Goal: Task Accomplishment & Management: Complete application form

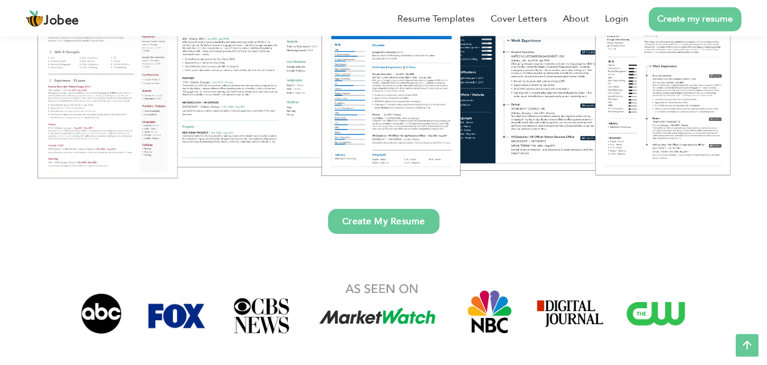
scroll to position [230, 0]
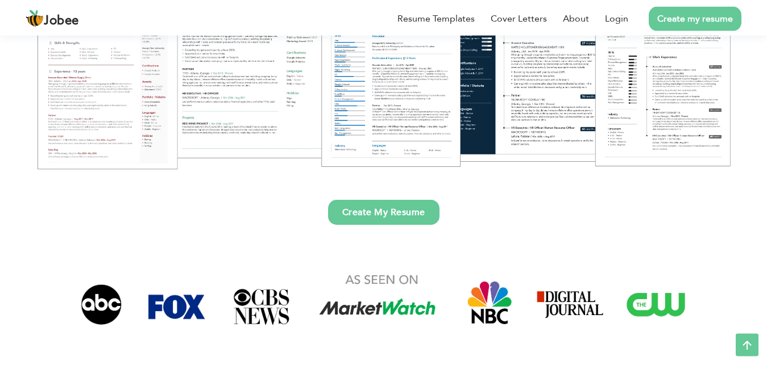
click at [365, 215] on link "Create My Resume" at bounding box center [383, 212] width 111 height 25
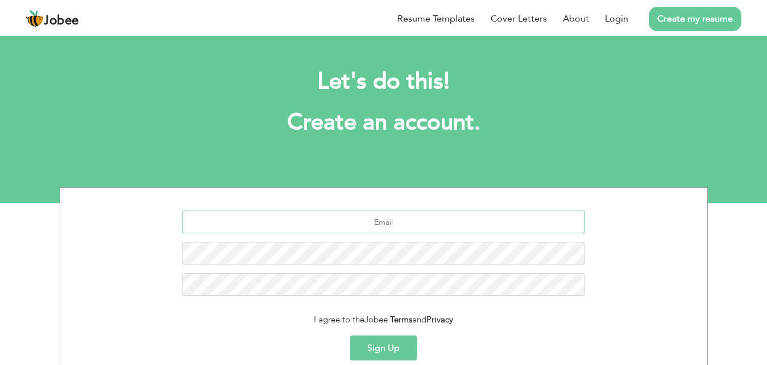
click at [365, 215] on input "text" at bounding box center [383, 222] width 403 height 23
click at [368, 220] on input "text" at bounding box center [383, 222] width 403 height 23
click at [372, 221] on input "text" at bounding box center [383, 222] width 403 height 23
type input "saahsolt3@gmail.com"
click at [373, 347] on button "Sign Up" at bounding box center [383, 348] width 66 height 25
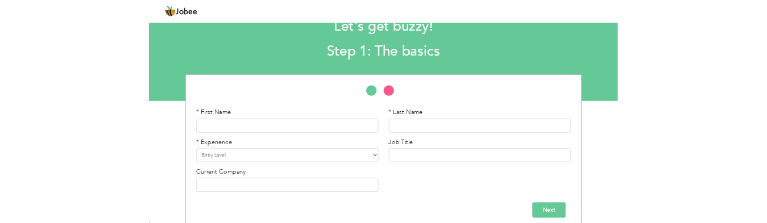
scroll to position [47, 0]
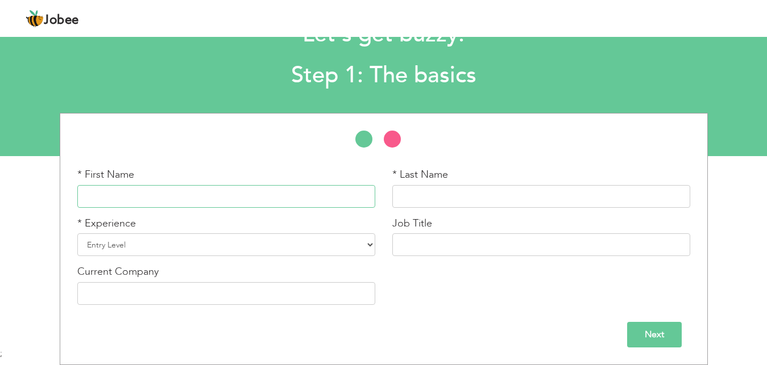
click at [137, 202] on input "text" at bounding box center [226, 196] width 298 height 23
type input "a"
type input "Abdul hanan"
click at [413, 200] on input "text" at bounding box center [541, 196] width 298 height 23
type input "Arif"
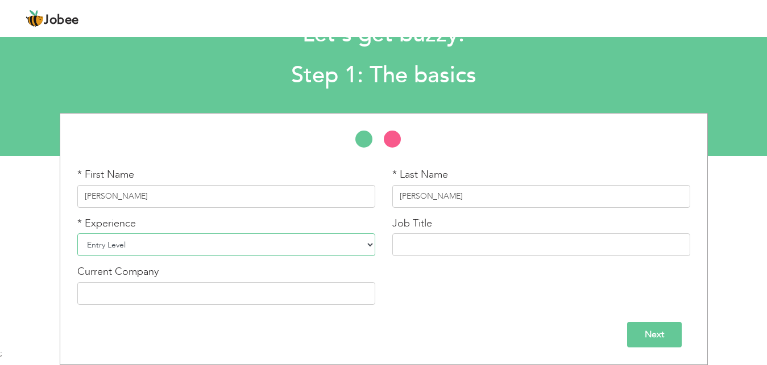
select select "4"
click option "2 Years" at bounding box center [0, 0] width 0 height 0
click at [413, 247] on input "text" at bounding box center [541, 245] width 298 height 23
type input "i"
type input "g"
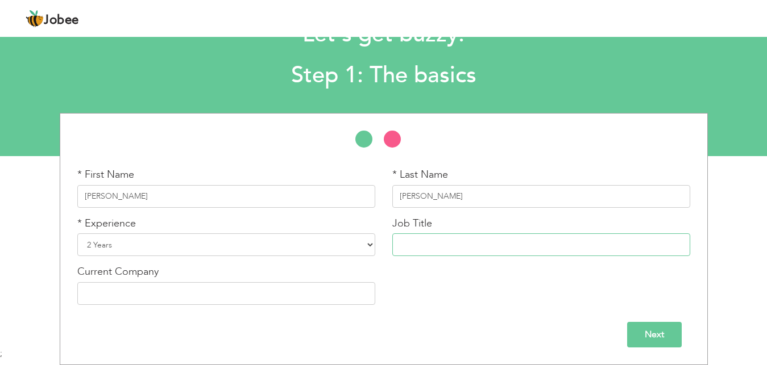
click at [415, 247] on input "text" at bounding box center [541, 245] width 298 height 23
click at [402, 247] on input "virtual Assistant" at bounding box center [541, 245] width 298 height 23
type input "Virtual Assistant"
click at [218, 298] on input "text" at bounding box center [226, 293] width 298 height 23
type input "Saahsol"
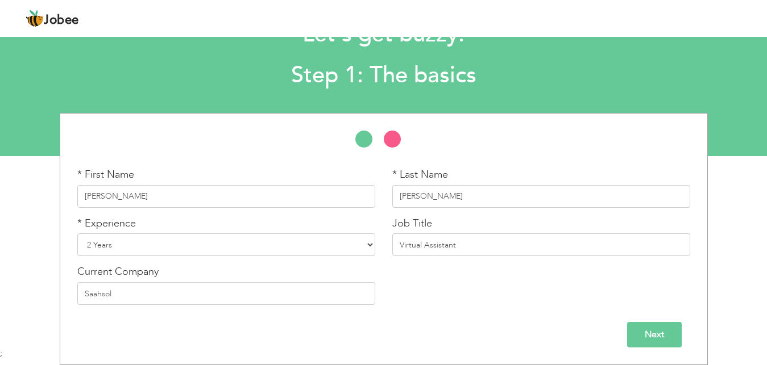
click at [664, 325] on input "Next" at bounding box center [654, 335] width 55 height 26
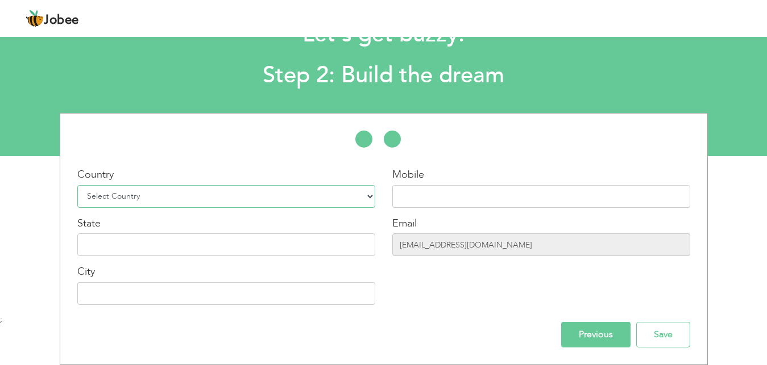
click option "Select Country" at bounding box center [0, 0] width 0 height 0
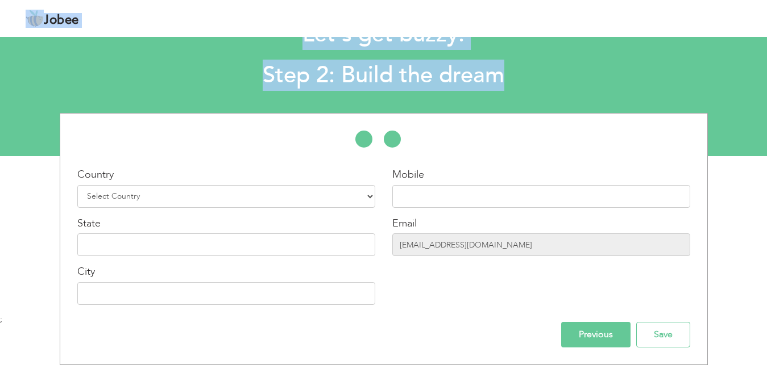
drag, startPoint x: 271, startPoint y: 3, endPoint x: 174, endPoint y: 118, distance: 150.0
click at [174, 118] on div "Jobee Profile Resume Templates Resume Templates Cover Letters About My Resume W…" at bounding box center [383, 150] width 767 height 327
select select "166"
click option "[GEOGRAPHIC_DATA]" at bounding box center [0, 0] width 0 height 0
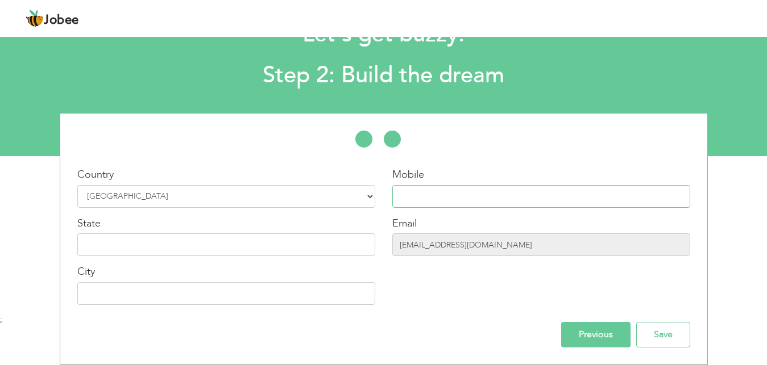
click at [432, 200] on input "text" at bounding box center [541, 196] width 298 height 23
type input "0"
type input "03346839522"
click at [105, 246] on input "text" at bounding box center [226, 245] width 298 height 23
click at [92, 246] on input "panjab" at bounding box center [226, 245] width 298 height 23
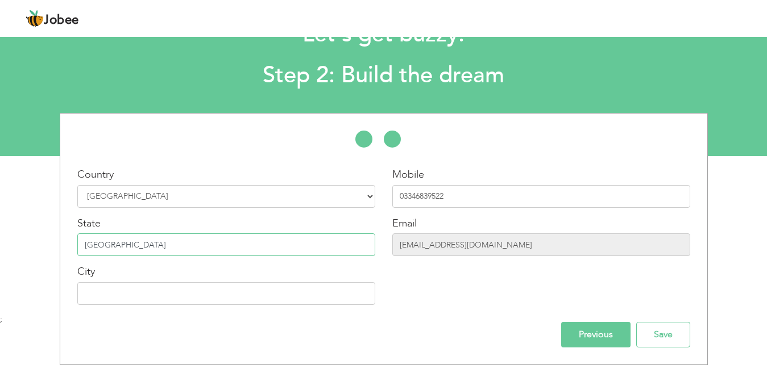
type input "punjab"
click at [101, 292] on input "text" at bounding box center [226, 293] width 298 height 23
type input "m"
type input "[PERSON_NAME]"
click at [658, 337] on input "Save" at bounding box center [663, 335] width 54 height 26
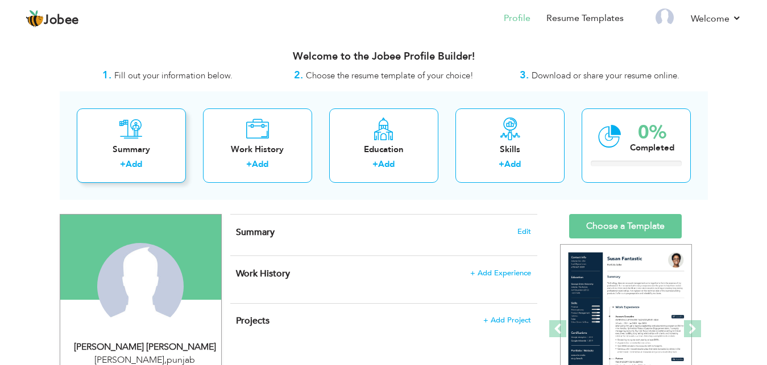
click at [127, 138] on icon at bounding box center [130, 129] width 23 height 23
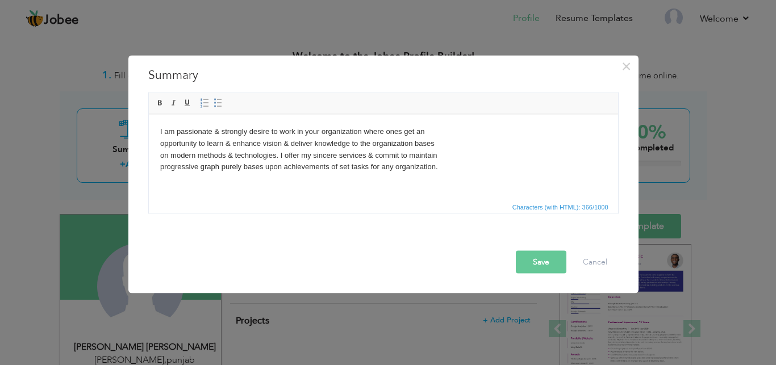
click at [524, 257] on button "Save" at bounding box center [541, 262] width 51 height 23
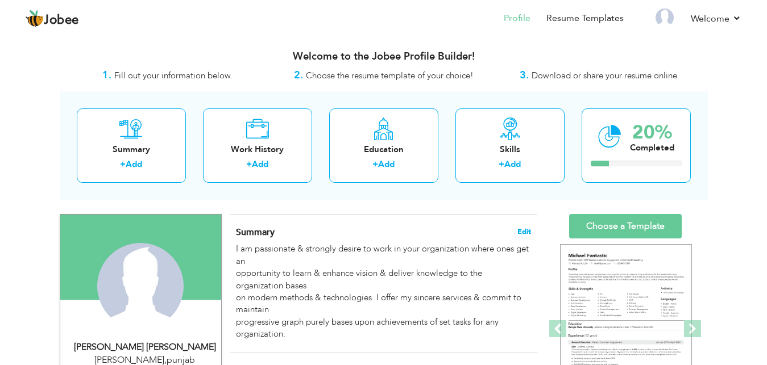
click at [521, 231] on span "Edit" at bounding box center [524, 232] width 14 height 8
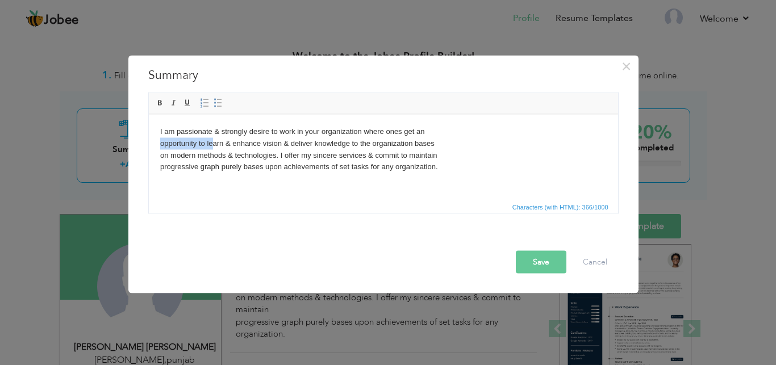
drag, startPoint x: 160, startPoint y: 143, endPoint x: 211, endPoint y: 142, distance: 50.6
click at [211, 142] on body "I am passionate & strongly desire to work in your organization where ones get a…" at bounding box center [383, 149] width 447 height 47
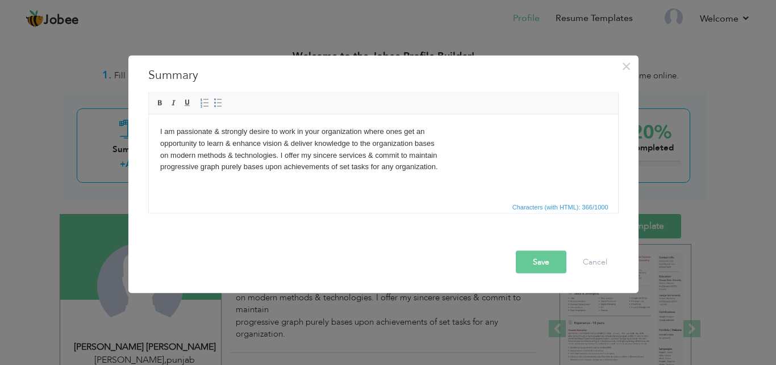
click at [156, 144] on html "I am passionate & strongly desire to work in your organization where ones get a…" at bounding box center [382, 156] width 469 height 85
click at [156, 156] on html "I am passionate & strongly desire to work in your organization where ones get a…" at bounding box center [382, 156] width 469 height 85
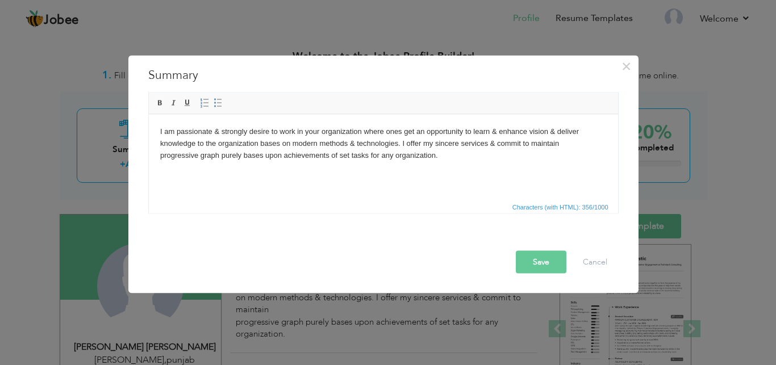
click at [157, 155] on html "I am passionate & strongly desire to work in your organization where ones get a…" at bounding box center [382, 156] width 469 height 85
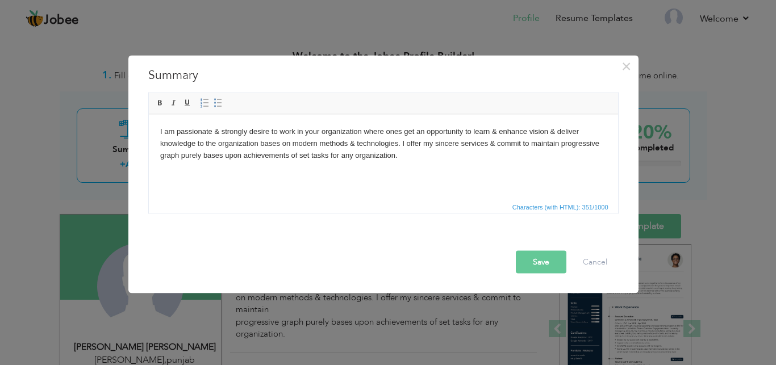
click at [158, 143] on html "I am passionate & strongly desire to work in your organization where ones get a…" at bounding box center [382, 156] width 469 height 85
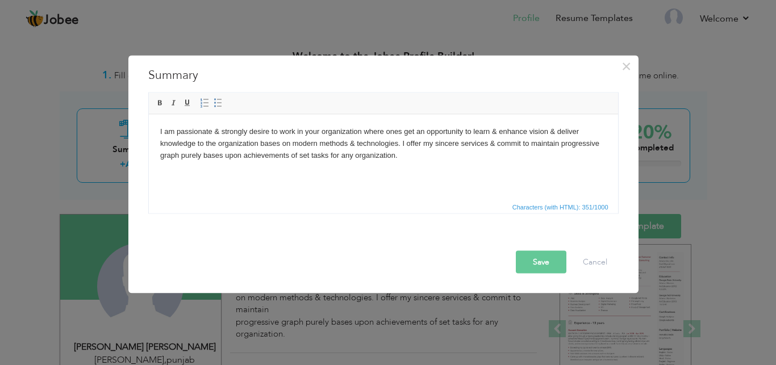
click at [548, 268] on button "Save" at bounding box center [541, 262] width 51 height 23
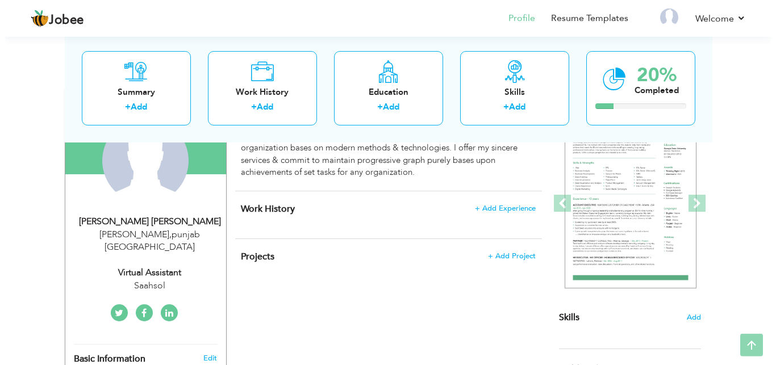
scroll to position [142, 0]
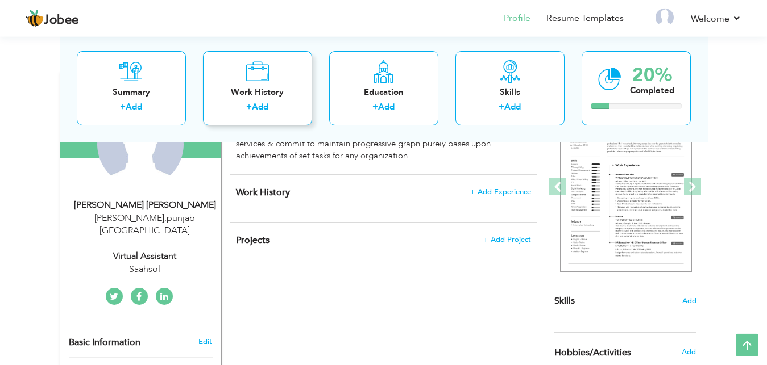
click at [232, 95] on div "Work History" at bounding box center [257, 92] width 91 height 12
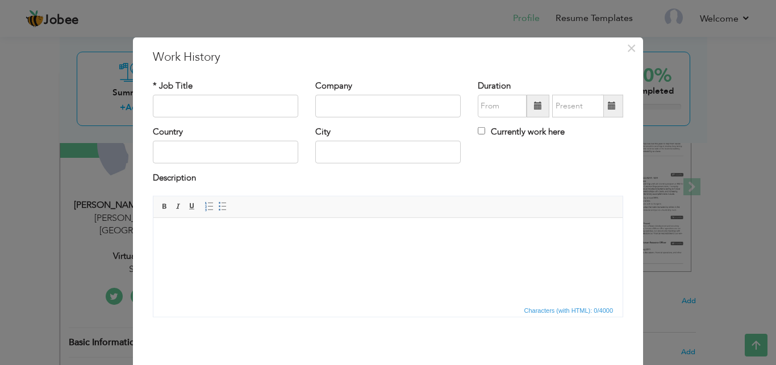
scroll to position [0, 0]
click at [158, 107] on input "virtual Assistant" at bounding box center [225, 106] width 145 height 23
type input "Virtual Assistant"
click at [340, 109] on input "text" at bounding box center [387, 106] width 145 height 23
type input "Saahsol"
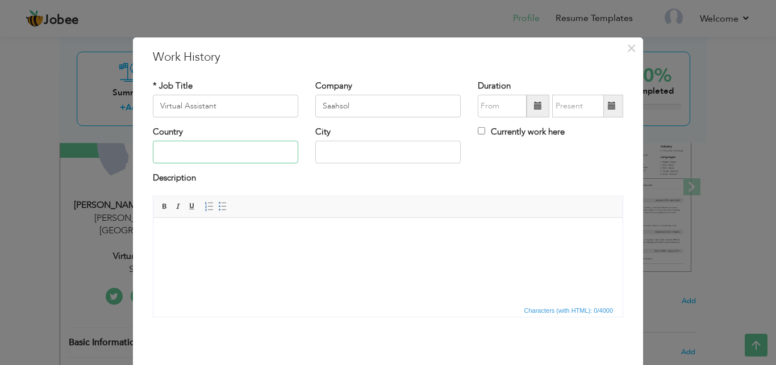
click at [195, 152] on input "text" at bounding box center [225, 152] width 145 height 23
type input "[GEOGRAPHIC_DATA]"
click at [335, 151] on input "text" at bounding box center [387, 152] width 145 height 23
type input "[PERSON_NAME]"
click at [478, 131] on input "Currently work here" at bounding box center [481, 130] width 7 height 7
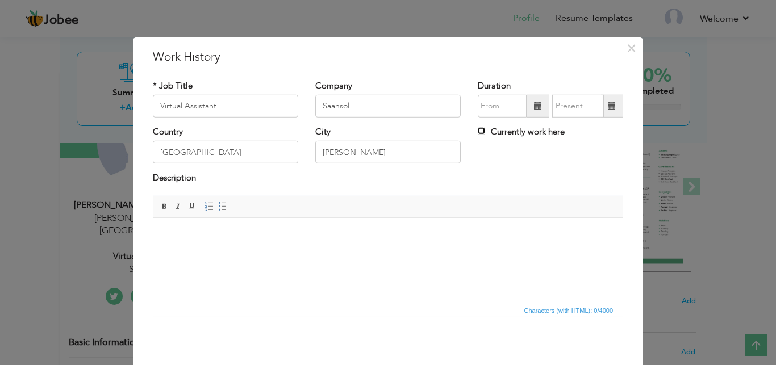
checkbox input "true"
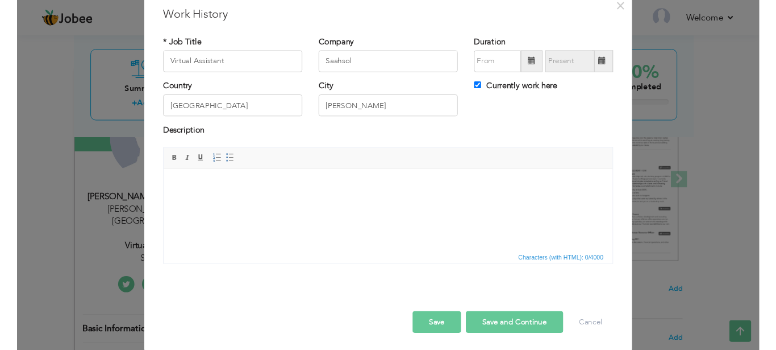
scroll to position [45, 0]
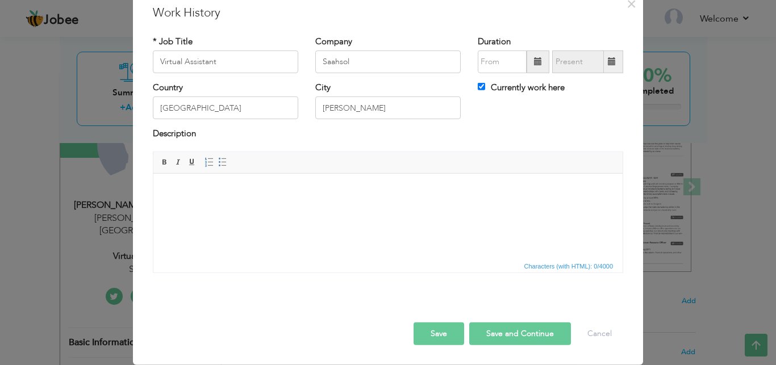
click at [432, 338] on button "Save" at bounding box center [439, 334] width 51 height 23
click at [431, 339] on button "Save" at bounding box center [439, 334] width 51 height 23
click at [349, 238] on html at bounding box center [387, 215] width 469 height 85
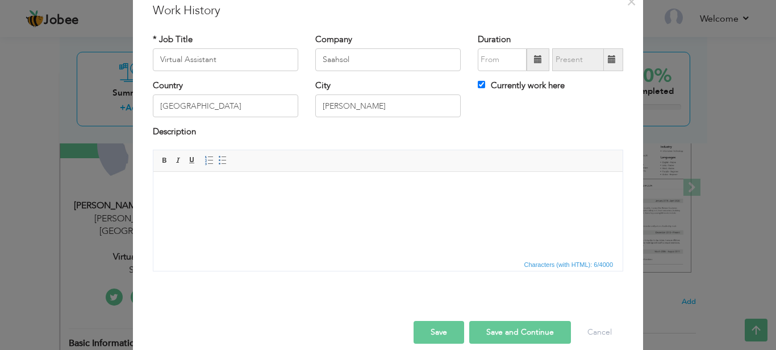
scroll to position [43, 0]
